Goal: Information Seeking & Learning: Learn about a topic

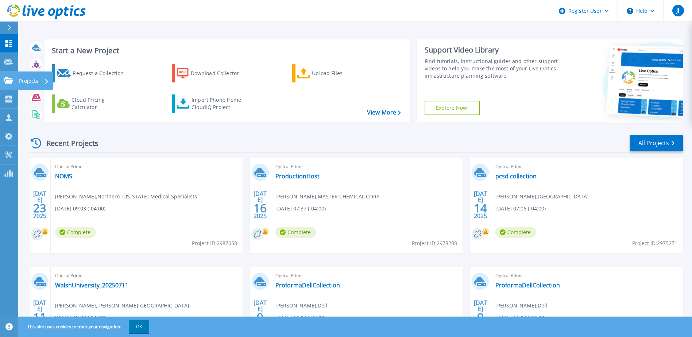
click at [33, 80] on p "Projects" at bounding box center [28, 80] width 19 height 19
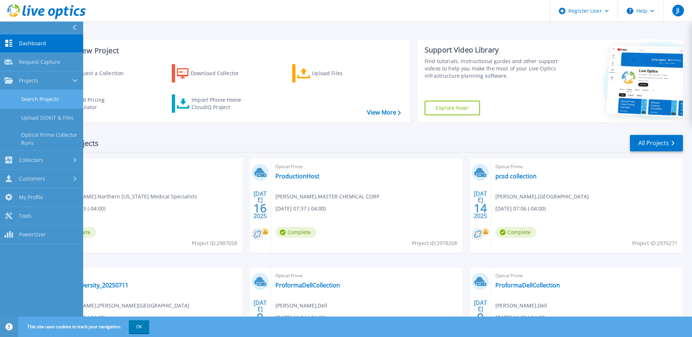
click at [53, 101] on link "Search Projects" at bounding box center [41, 99] width 83 height 19
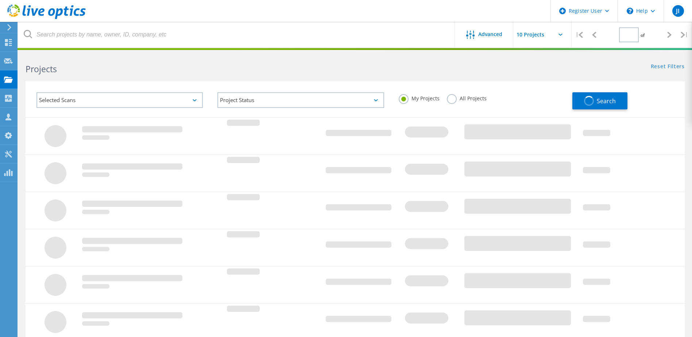
type input "1"
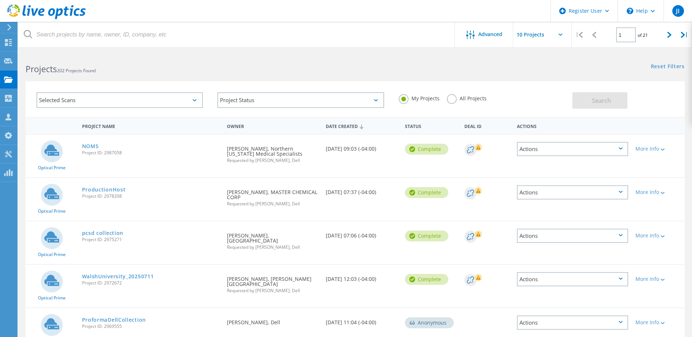
click at [456, 97] on label "All Projects" at bounding box center [467, 97] width 40 height 7
click at [0, 0] on input "All Projects" at bounding box center [0, 0] width 0 height 0
click at [405, 98] on label "My Projects" at bounding box center [419, 97] width 41 height 7
click at [0, 0] on input "My Projects" at bounding box center [0, 0] width 0 height 0
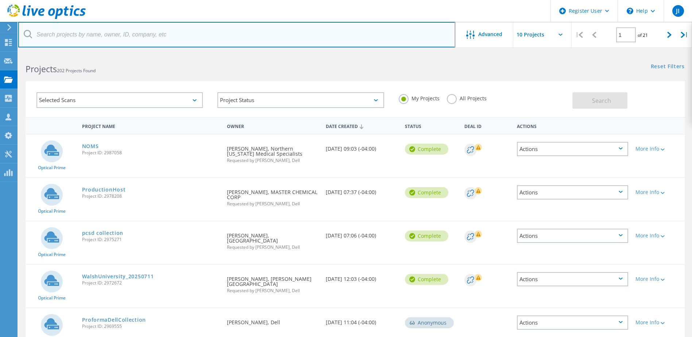
click at [324, 40] on input "text" at bounding box center [236, 35] width 437 height 26
type input "kalahari"
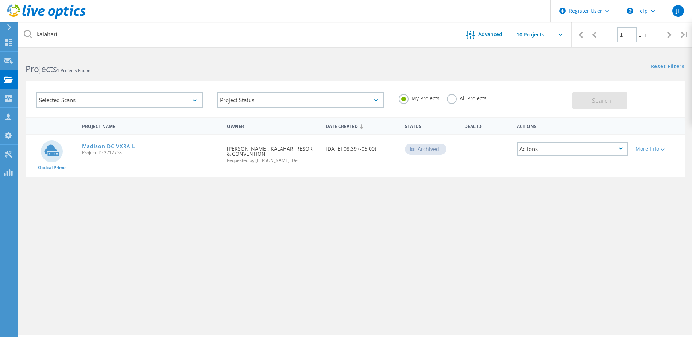
click at [454, 98] on label "All Projects" at bounding box center [467, 97] width 40 height 7
click at [0, 0] on input "All Projects" at bounding box center [0, 0] width 0 height 0
click at [599, 100] on span "Search" at bounding box center [601, 101] width 19 height 8
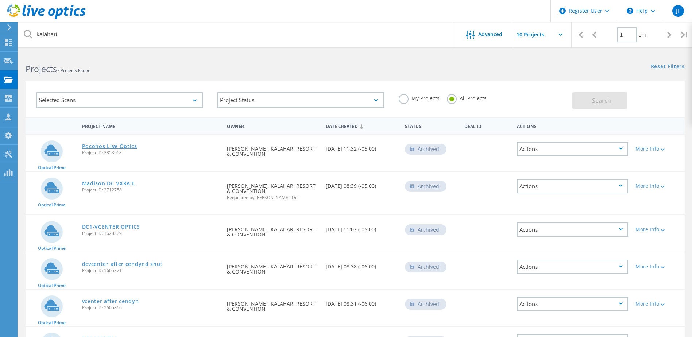
click at [128, 147] on link "Poconos Live Optics" at bounding box center [109, 146] width 55 height 5
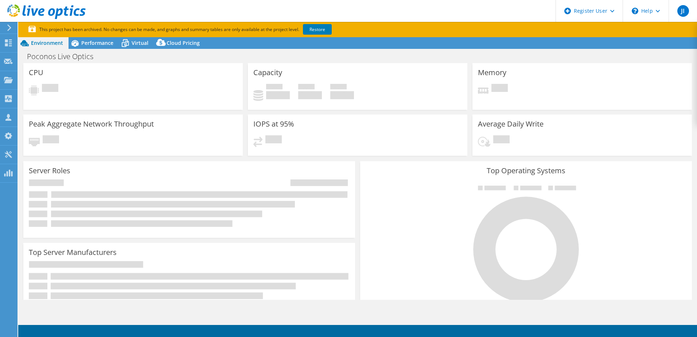
select select "USD"
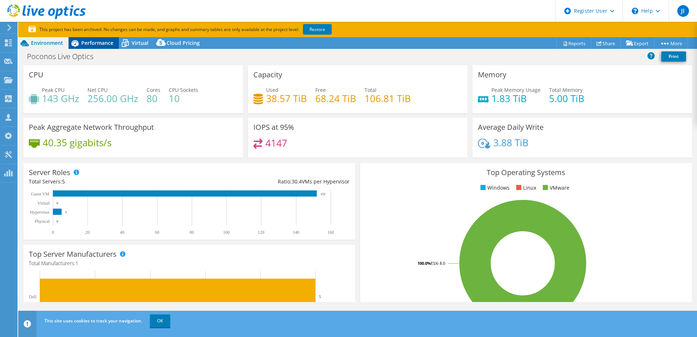
click at [106, 41] on span "Performance" at bounding box center [97, 42] width 32 height 7
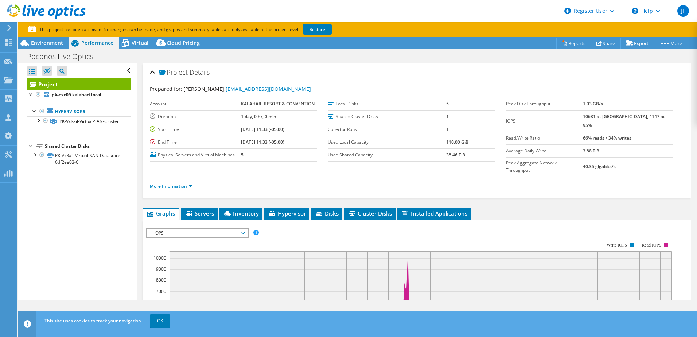
click at [152, 72] on div "Project Details" at bounding box center [417, 73] width 534 height 16
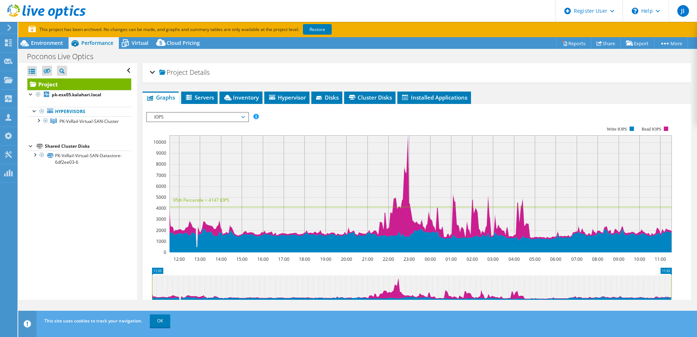
click at [152, 72] on div "Project Details" at bounding box center [417, 73] width 534 height 16
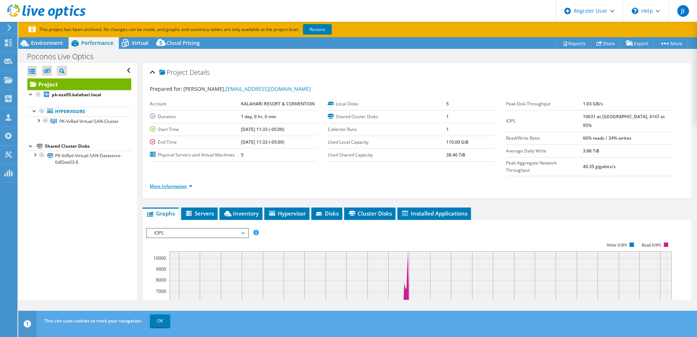
click at [180, 183] on link "More Information" at bounding box center [171, 186] width 43 height 6
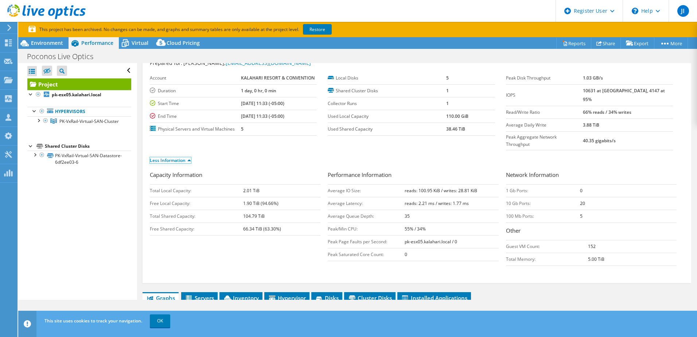
scroll to position [36, 0]
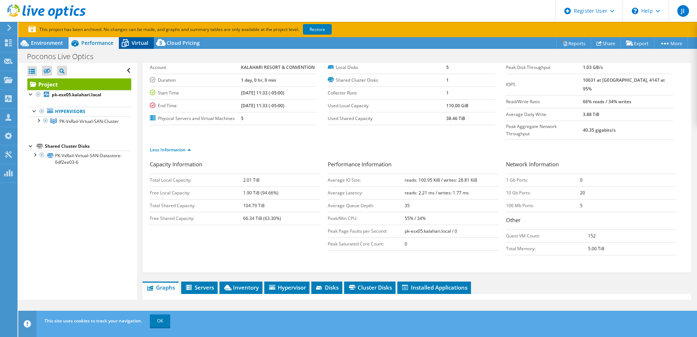
click at [130, 40] on icon at bounding box center [125, 43] width 13 height 13
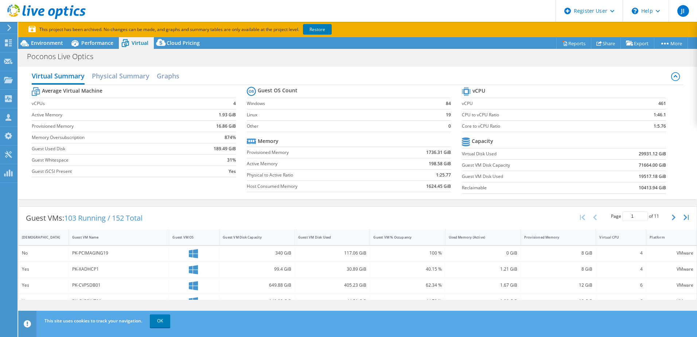
drag, startPoint x: 639, startPoint y: 176, endPoint x: 660, endPoint y: 175, distance: 20.8
click at [653, 175] on b "19517.18 GiB" at bounding box center [652, 176] width 27 height 7
drag, startPoint x: 660, startPoint y: 175, endPoint x: 661, endPoint y: 182, distance: 7.0
click at [661, 182] on section "vCPU vCPU 461 CPU to vCPU Ratio 1:46.1 Core to vCPU Ratio 1:5.76 Capacity Virtu…" at bounding box center [569, 141] width 215 height 112
click at [57, 44] on span "Environment" at bounding box center [47, 42] width 32 height 7
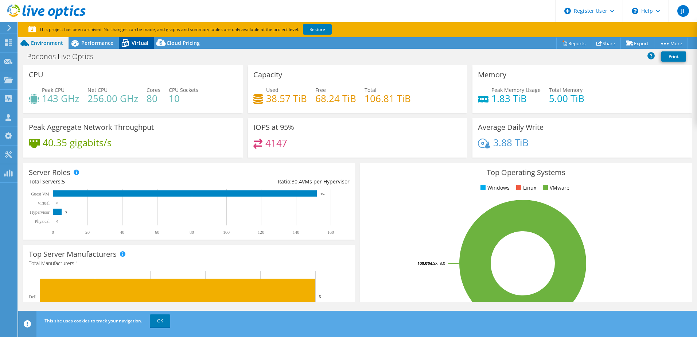
click at [134, 43] on span "Virtual" at bounding box center [140, 42] width 17 height 7
